Goal: Task Accomplishment & Management: Use online tool/utility

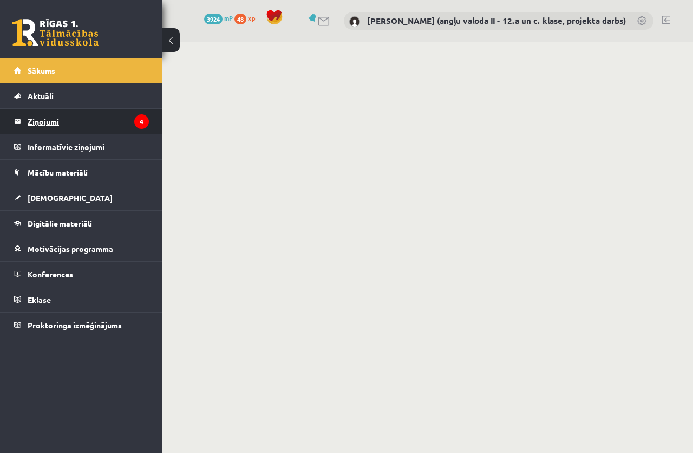
click at [99, 115] on legend "Ziņojumi 4" at bounding box center [88, 121] width 121 height 25
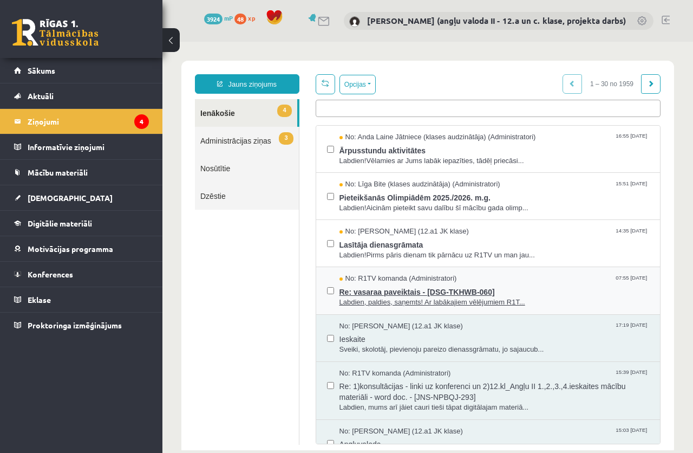
click at [418, 299] on span "Labdien, paldies, saņemts! Ar labākajiem vēlējumiem R1T..." at bounding box center [495, 302] width 310 height 10
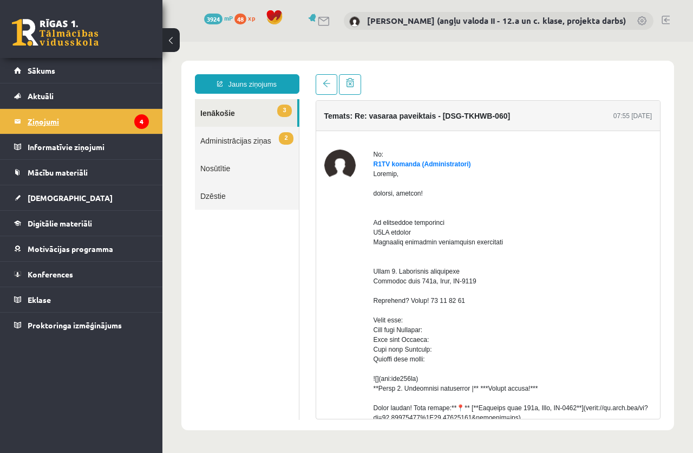
click at [30, 119] on legend "Ziņojumi 4" at bounding box center [88, 121] width 121 height 25
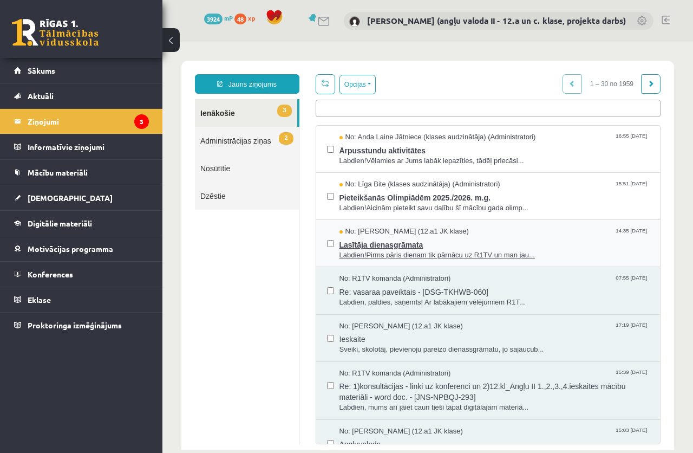
click at [405, 246] on span "Lasītāja dienasgrāmata" at bounding box center [495, 244] width 310 height 14
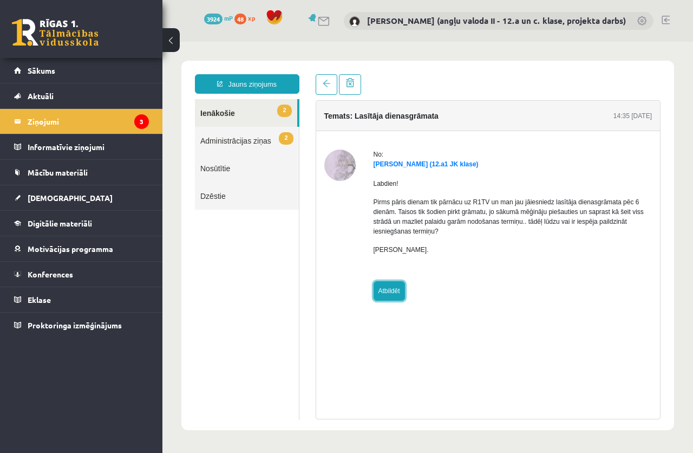
click at [385, 290] on link "Atbildēt" at bounding box center [389, 291] width 31 height 20
type input "**********"
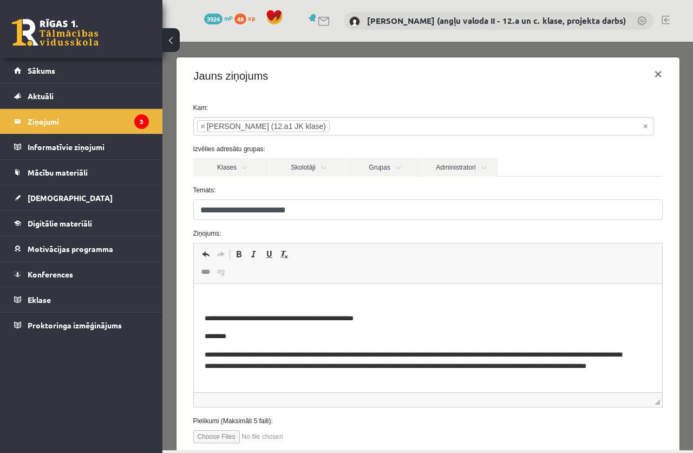
click at [252, 299] on p "Editor, wiswyg-editor-47024893223380-1757525006-376" at bounding box center [427, 300] width 447 height 11
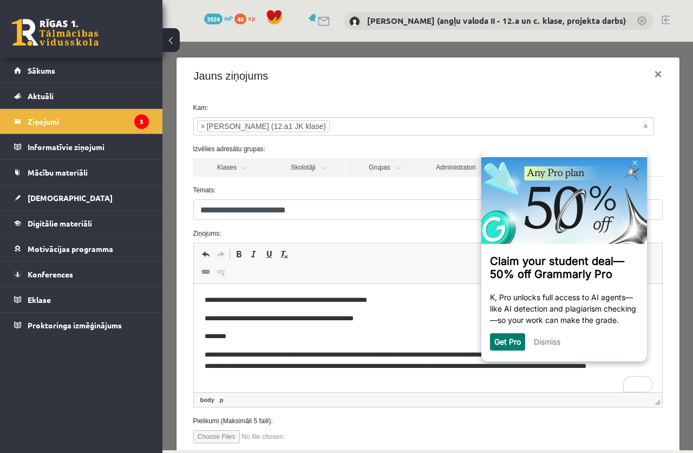
click at [335, 298] on p "**********" at bounding box center [418, 300] width 429 height 11
click at [419, 301] on p "**********" at bounding box center [418, 300] width 429 height 11
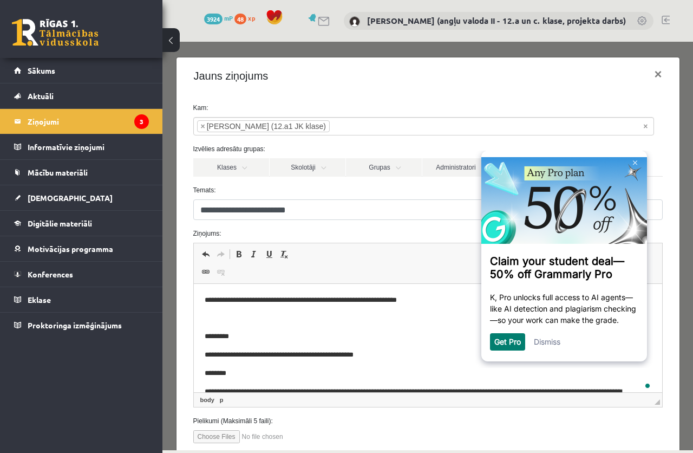
click at [205, 313] on p "To enrich screen reader interactions, please activate Accessibility in Grammarl…" at bounding box center [427, 318] width 447 height 11
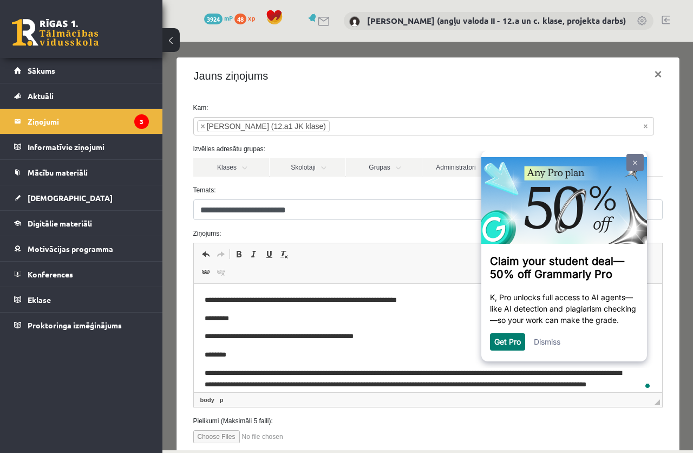
click at [633, 160] on img at bounding box center [635, 162] width 4 height 5
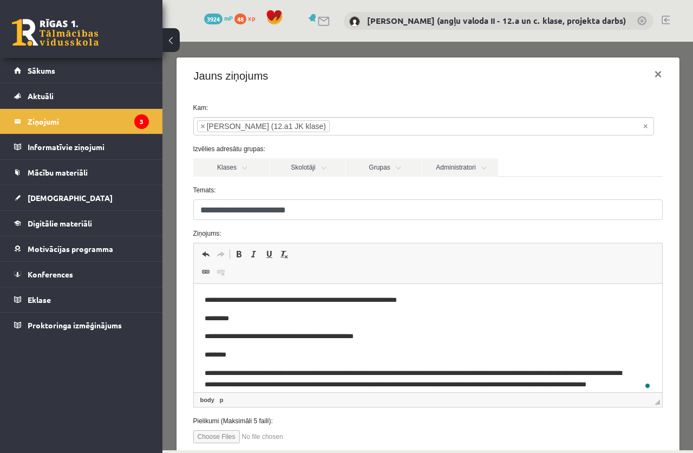
click at [203, 299] on html "**********" at bounding box center [427, 357] width 469 height 147
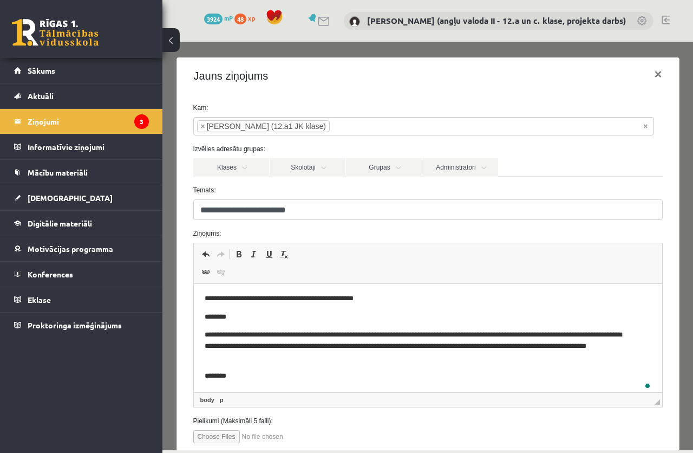
scroll to position [71, 0]
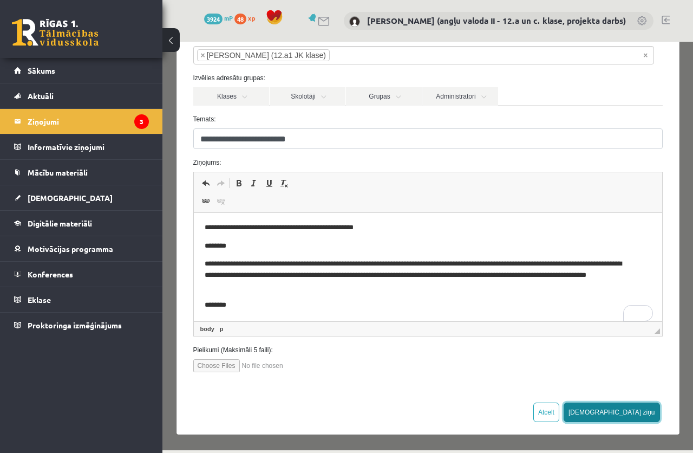
click at [627, 410] on button "[DEMOGRAPHIC_DATA] ziņu" at bounding box center [612, 413] width 96 height 20
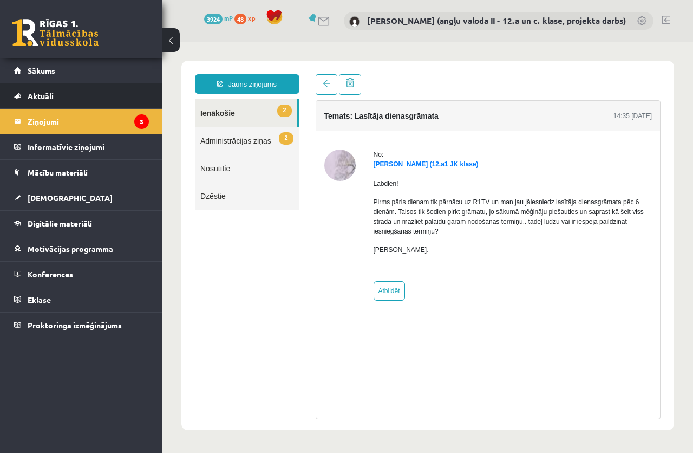
scroll to position [0, 0]
click at [44, 116] on legend "Ziņojumi 3" at bounding box center [88, 121] width 121 height 25
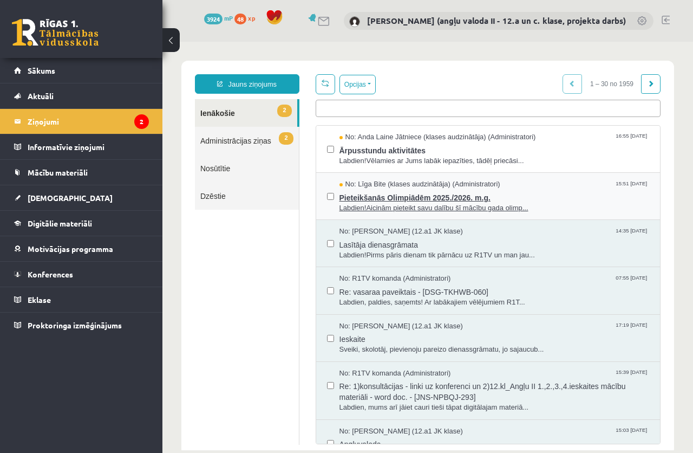
click at [407, 199] on span "Pieteikšanās Olimpiādēm 2025./2026. m.g." at bounding box center [495, 197] width 310 height 14
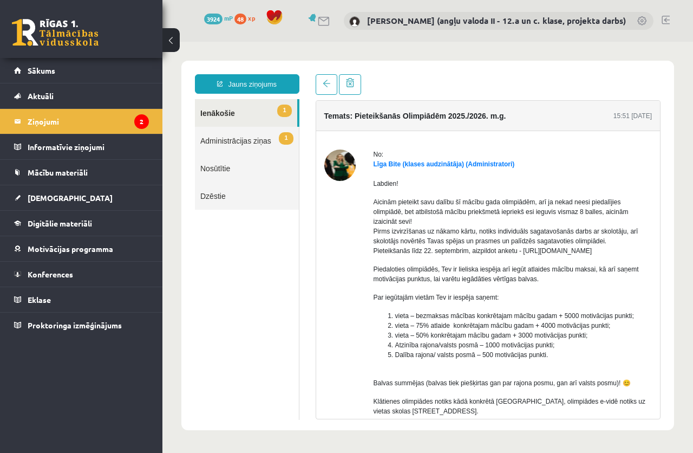
click at [210, 108] on link "1 Ienākošie" at bounding box center [246, 113] width 102 height 28
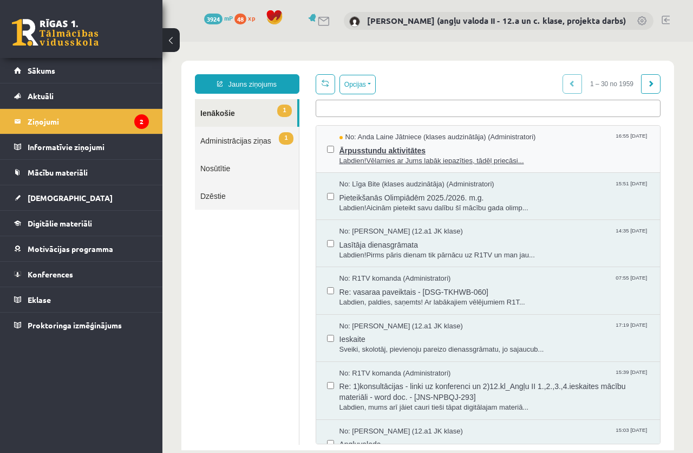
click at [403, 146] on span "Ārpusstundu aktivitātes" at bounding box center [495, 149] width 310 height 14
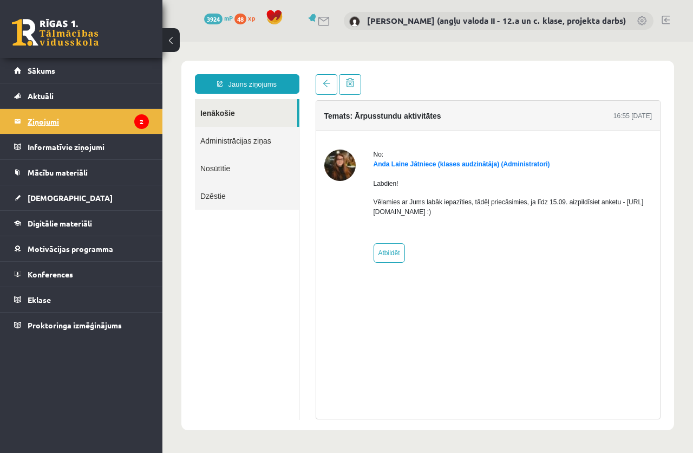
click at [35, 119] on legend "Ziņojumi 2" at bounding box center [88, 121] width 121 height 25
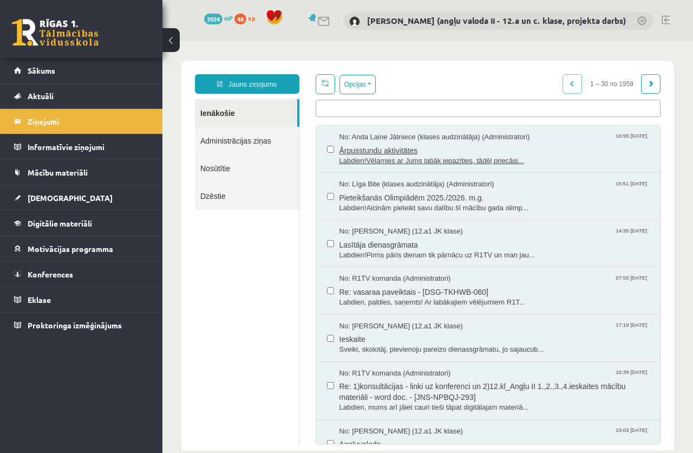
drag, startPoint x: 197, startPoint y: 160, endPoint x: 372, endPoint y: 151, distance: 174.7
click at [372, 151] on span "Ārpusstundu aktivitātes" at bounding box center [495, 149] width 310 height 14
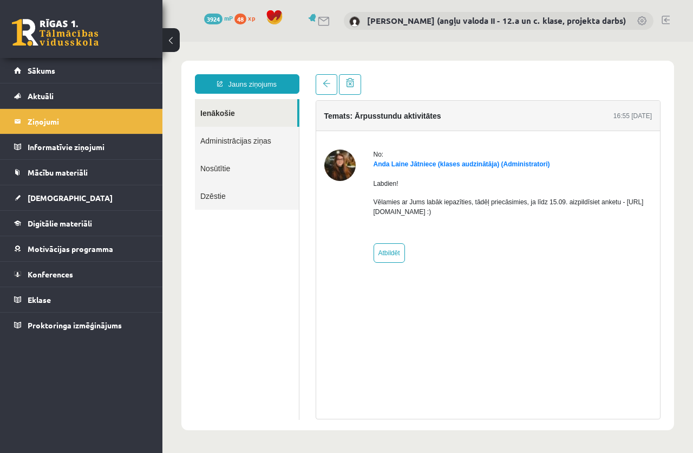
drag, startPoint x: 490, startPoint y: 211, endPoint x: 368, endPoint y: 213, distance: 121.4
click at [368, 213] on div "No: [PERSON_NAME] Jātniece (klases audzinātāja) (Administratori) Labdien! Vēlam…" at bounding box center [489, 206] width 328 height 113
copy p "[URL][DOMAIN_NAME]"
click at [33, 193] on span "[DEMOGRAPHIC_DATA]" at bounding box center [70, 198] width 85 height 10
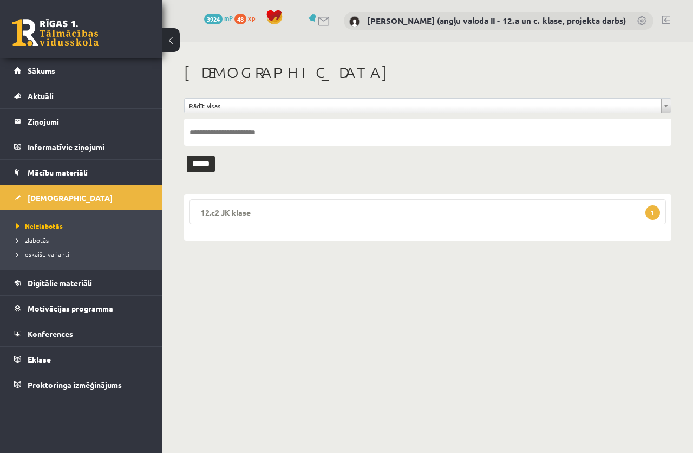
click at [254, 213] on legend "12.c2 JK klase 1" at bounding box center [428, 211] width 477 height 25
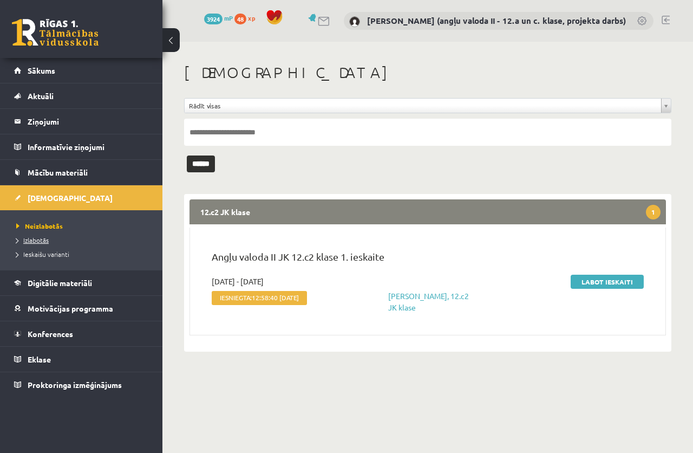
click at [41, 240] on span "Izlabotās" at bounding box center [32, 240] width 33 height 9
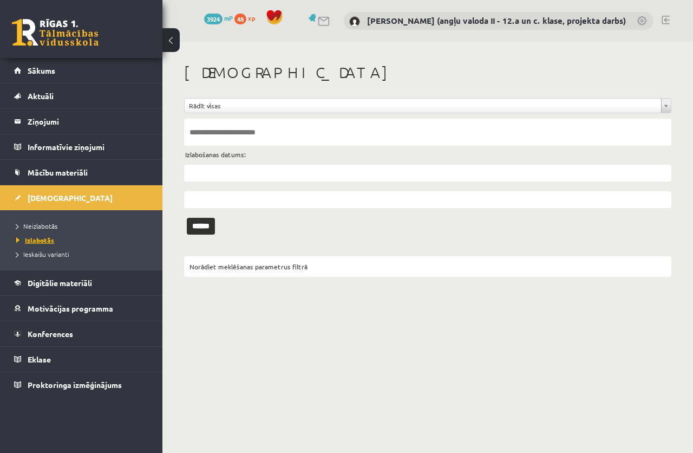
click at [38, 239] on span "Izlabotās" at bounding box center [35, 240] width 38 height 9
click at [214, 172] on input "text" at bounding box center [428, 173] width 488 height 17
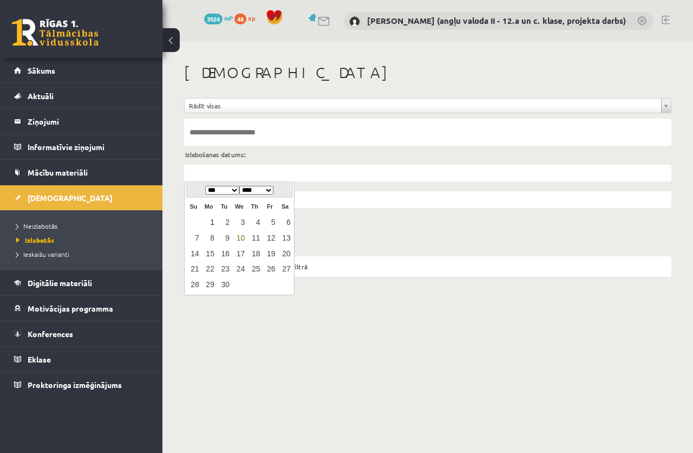
click at [209, 222] on link "1" at bounding box center [209, 223] width 14 height 15
type input "**********"
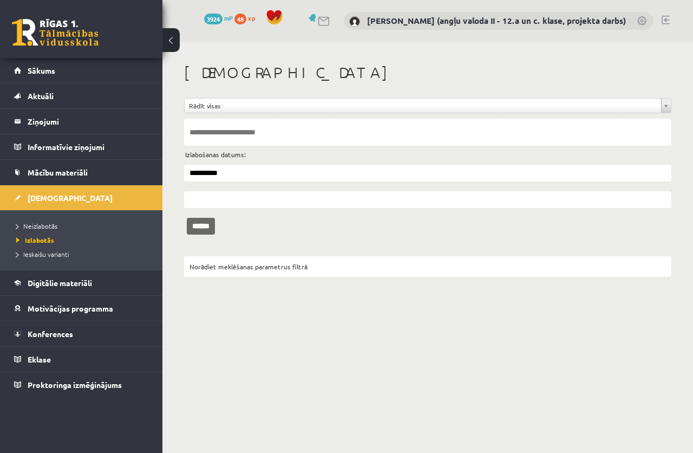
click at [211, 227] on input "******" at bounding box center [201, 226] width 28 height 17
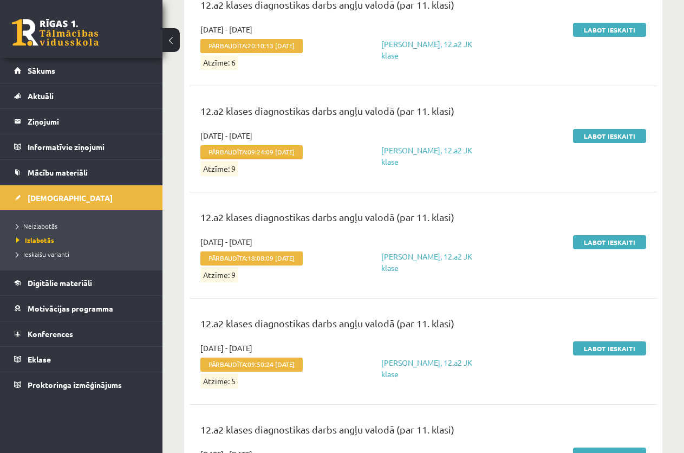
scroll to position [2221, 0]
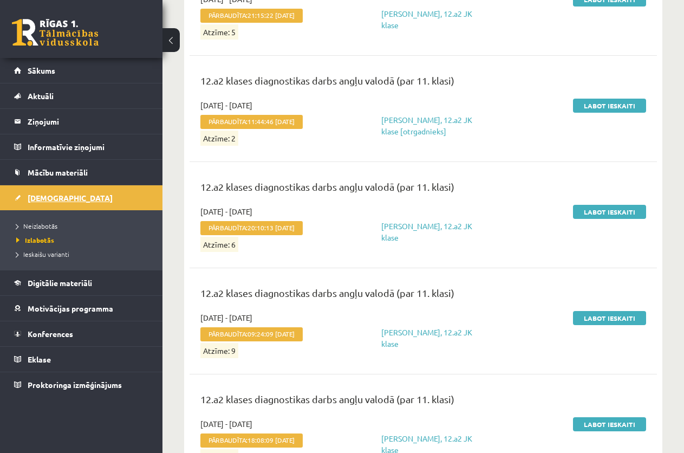
click at [42, 193] on span "[DEMOGRAPHIC_DATA]" at bounding box center [70, 198] width 85 height 10
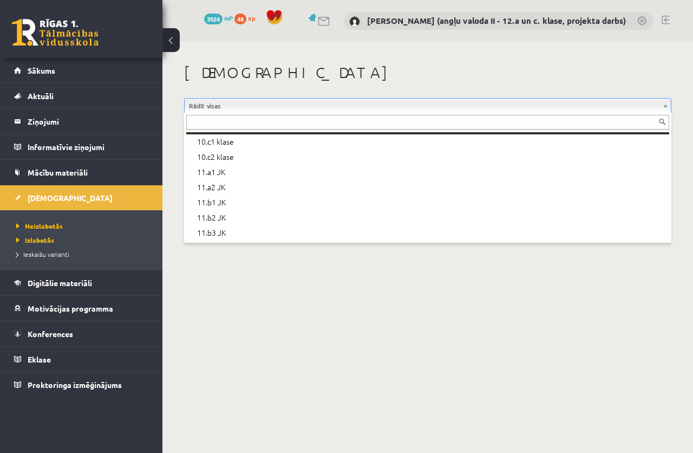
scroll to position [212, 0]
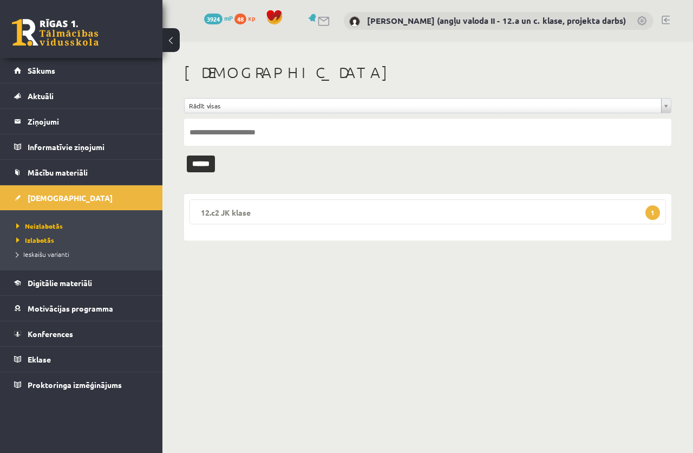
click at [614, 213] on legend "12.c2 JK klase 1" at bounding box center [428, 211] width 477 height 25
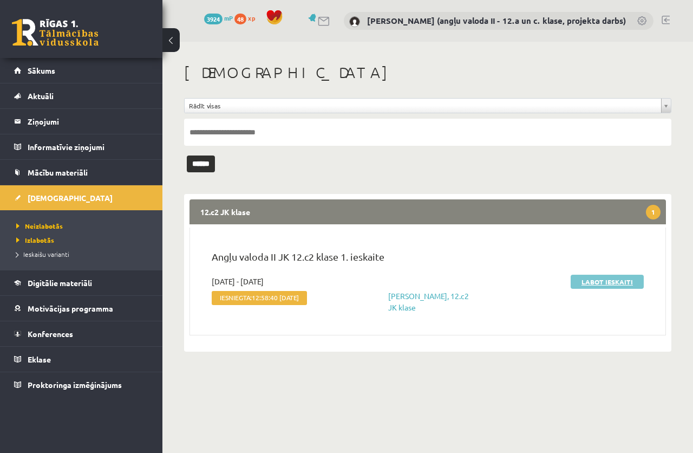
click at [600, 281] on link "Labot ieskaiti" at bounding box center [607, 282] width 73 height 14
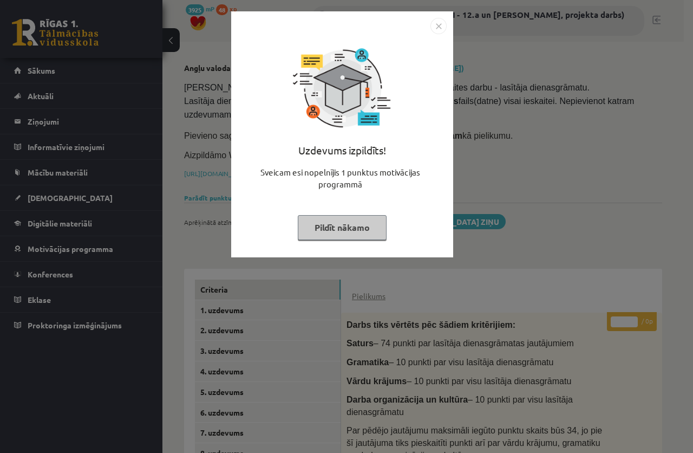
click at [367, 224] on button "Pildīt nākamo" at bounding box center [342, 227] width 89 height 25
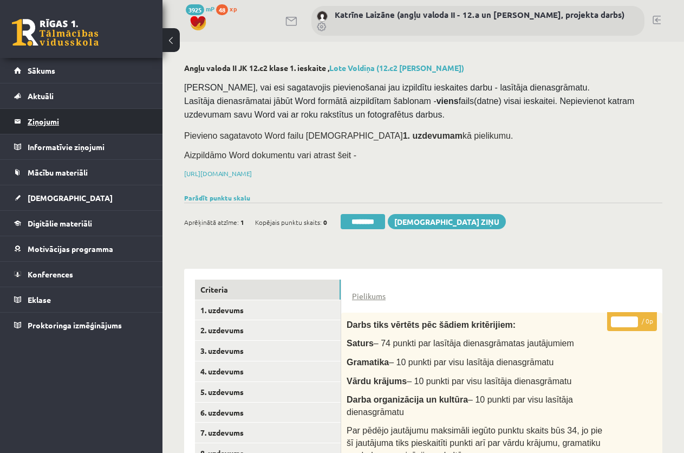
click at [51, 119] on legend "Ziņojumi 0" at bounding box center [88, 121] width 121 height 25
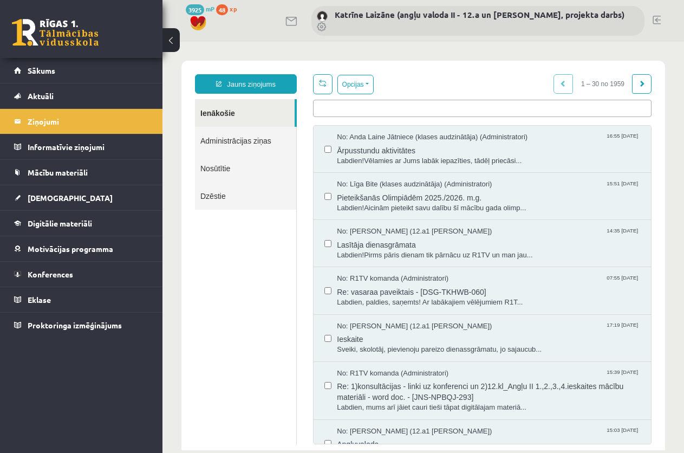
click at [218, 168] on link "Nosūtītie" at bounding box center [245, 168] width 101 height 28
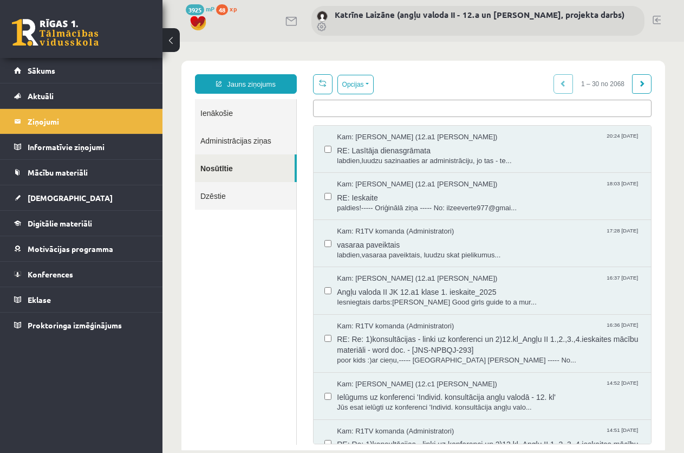
click at [224, 168] on link "Nosūtītie" at bounding box center [245, 168] width 100 height 28
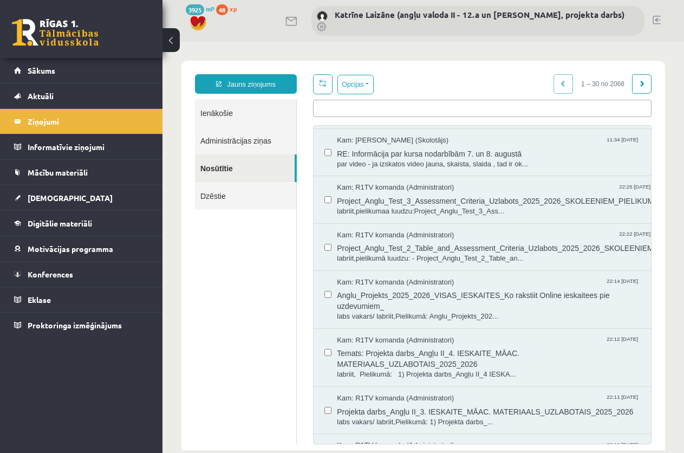
scroll to position [1183, 0]
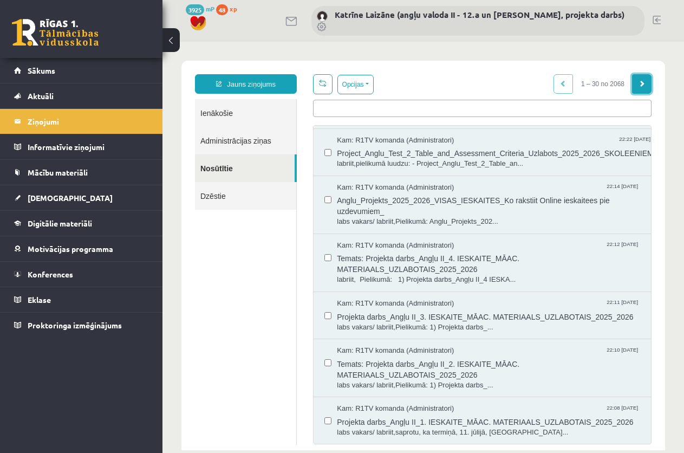
click at [639, 81] on span at bounding box center [642, 83] width 7 height 7
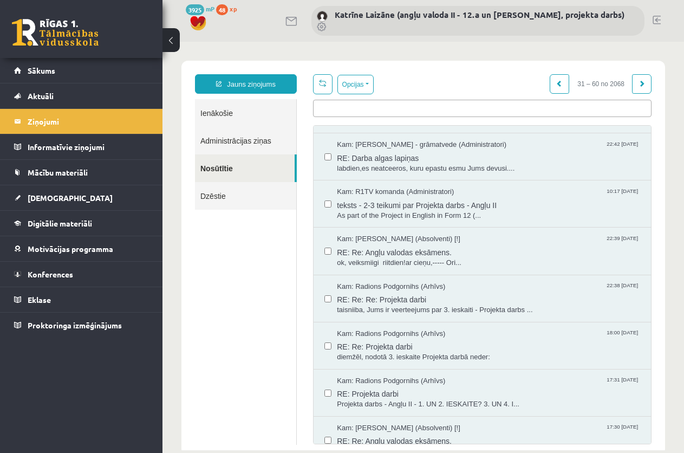
scroll to position [433, 0]
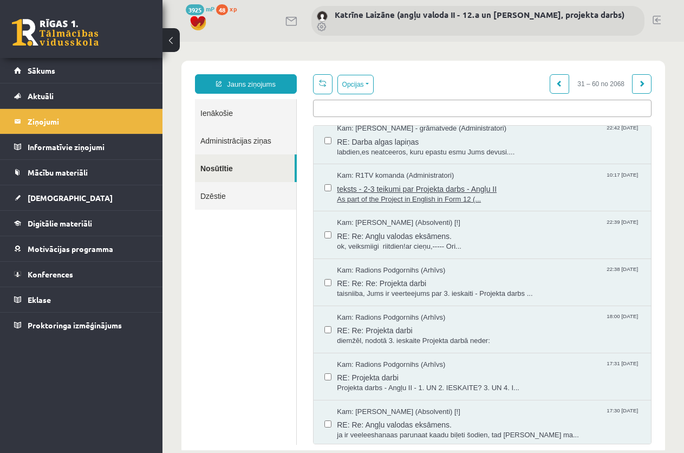
click at [420, 187] on span "teksts - 2-3 teikumi par Projekta darbs - Angļu II" at bounding box center [488, 188] width 303 height 14
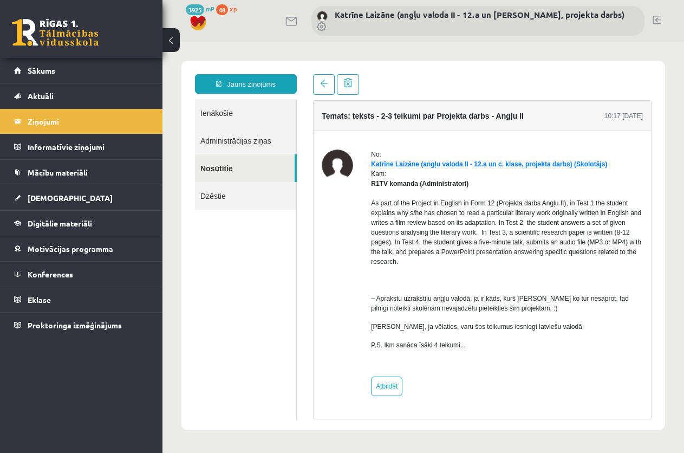
scroll to position [0, 0]
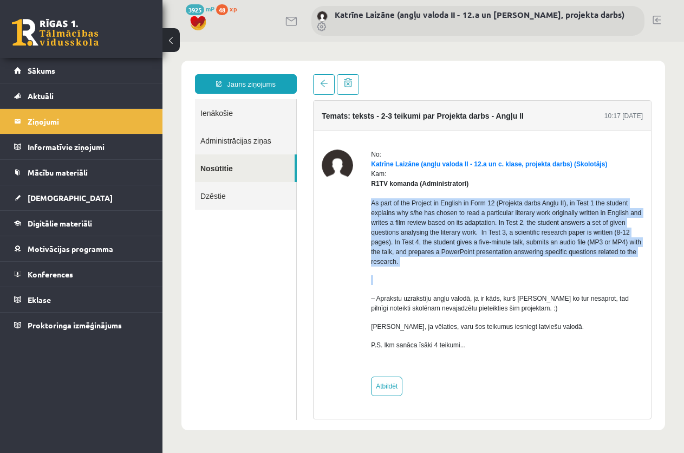
drag, startPoint x: 379, startPoint y: 208, endPoint x: 414, endPoint y: 270, distance: 72.3
click at [414, 270] on div "As part of the Project in English in Form 12 (Projekta darbs Angļu II), in Test…" at bounding box center [507, 279] width 272 height 180
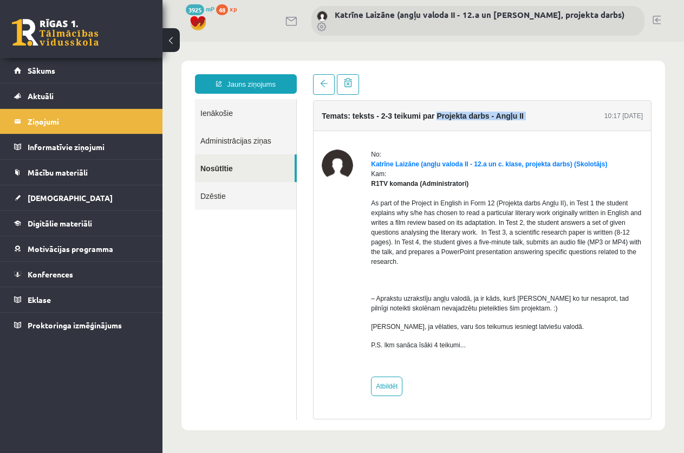
drag, startPoint x: 448, startPoint y: 116, endPoint x: 517, endPoint y: 117, distance: 69.4
click at [572, 117] on div "Temats: teksts - 2-3 teikumi par Projekta darbs - Angļu II 10:17 05/06/2025" at bounding box center [483, 116] width 338 height 30
click at [217, 165] on link "Nosūtītie" at bounding box center [245, 168] width 100 height 28
